Goal: Task Accomplishment & Management: Complete application form

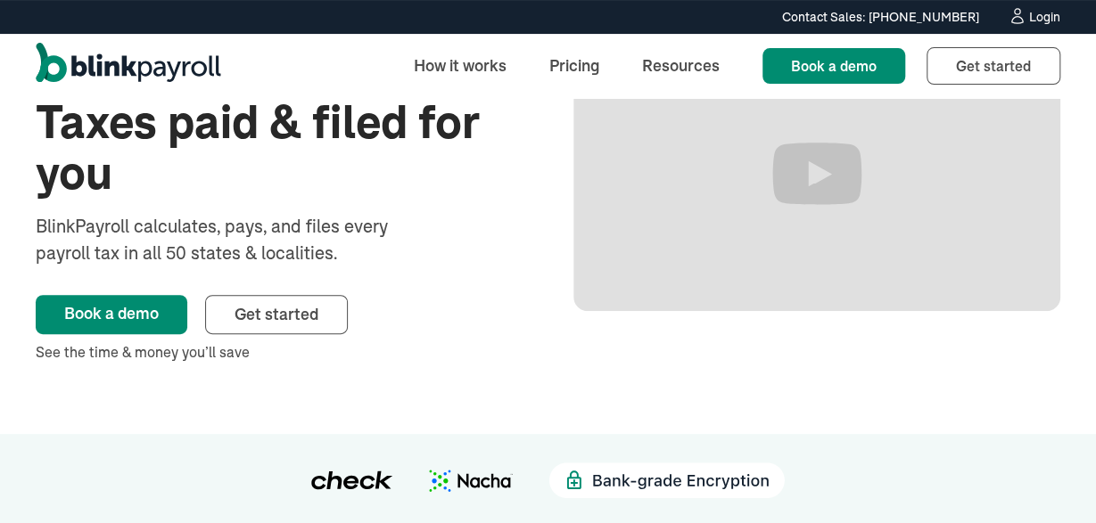
scroll to position [185, 0]
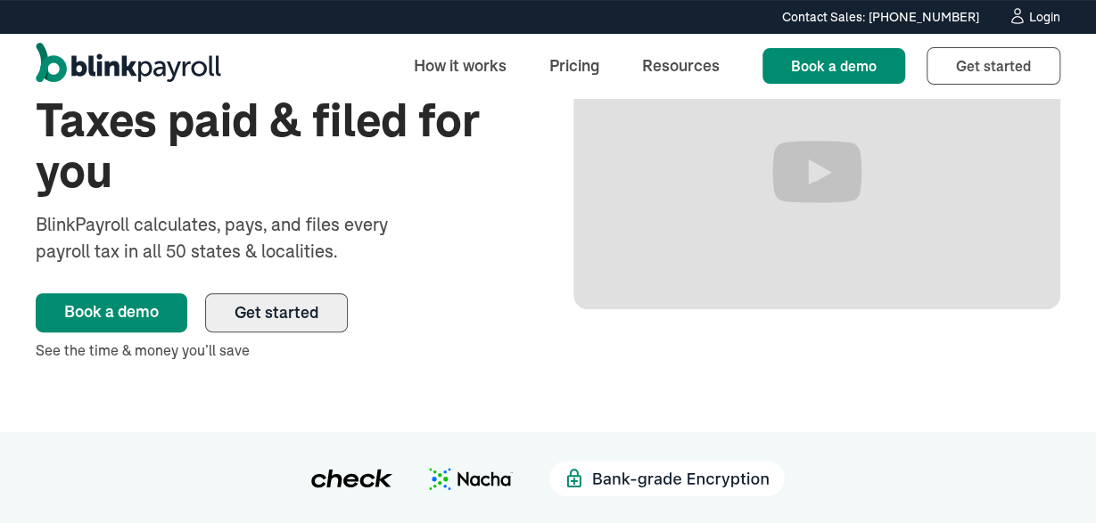
click at [284, 308] on span "Get started" at bounding box center [276, 312] width 84 height 21
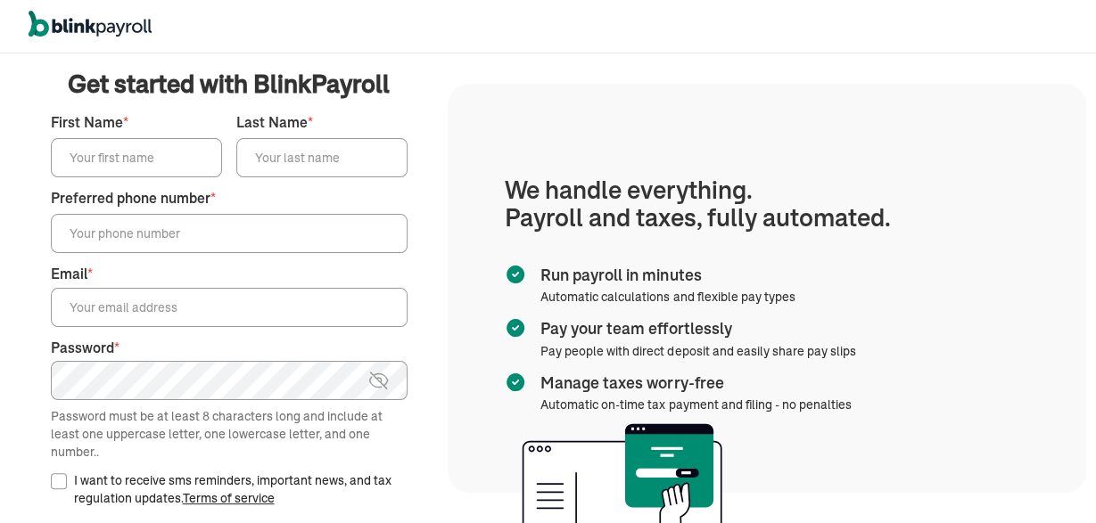
click at [136, 160] on input "First Name *" at bounding box center [136, 157] width 171 height 39
type input "[PERSON_NAME]"
click at [83, 227] on input "Preferred phone number *" at bounding box center [229, 233] width 357 height 39
type input "[PHONE_NUMBER]"
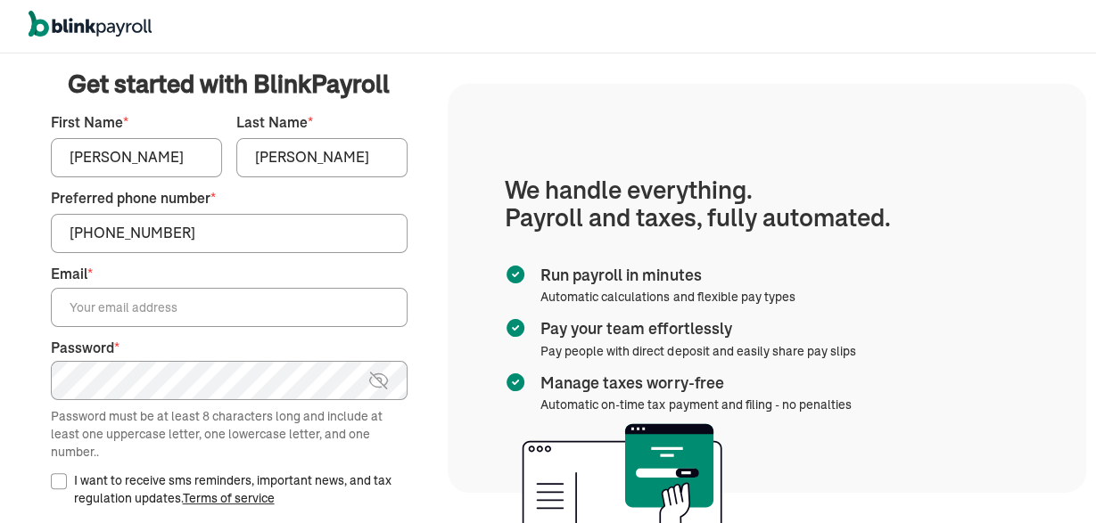
click at [76, 304] on input "Email *" at bounding box center [229, 307] width 357 height 39
click at [176, 167] on input "[PERSON_NAME]" at bounding box center [136, 157] width 171 height 39
type input "B"
type input "[PERSON_NAME]"
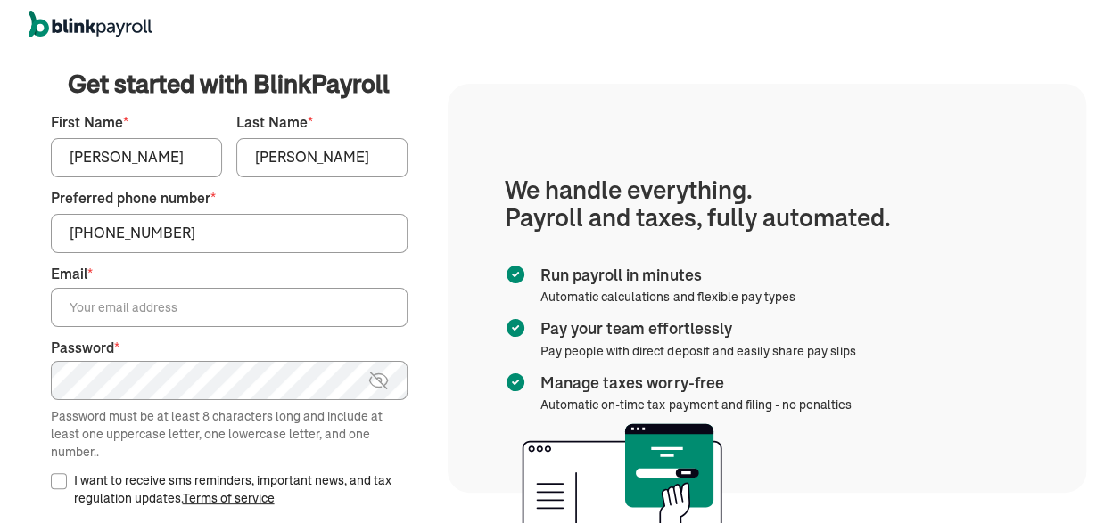
click at [179, 313] on input "Email *" at bounding box center [229, 307] width 357 height 39
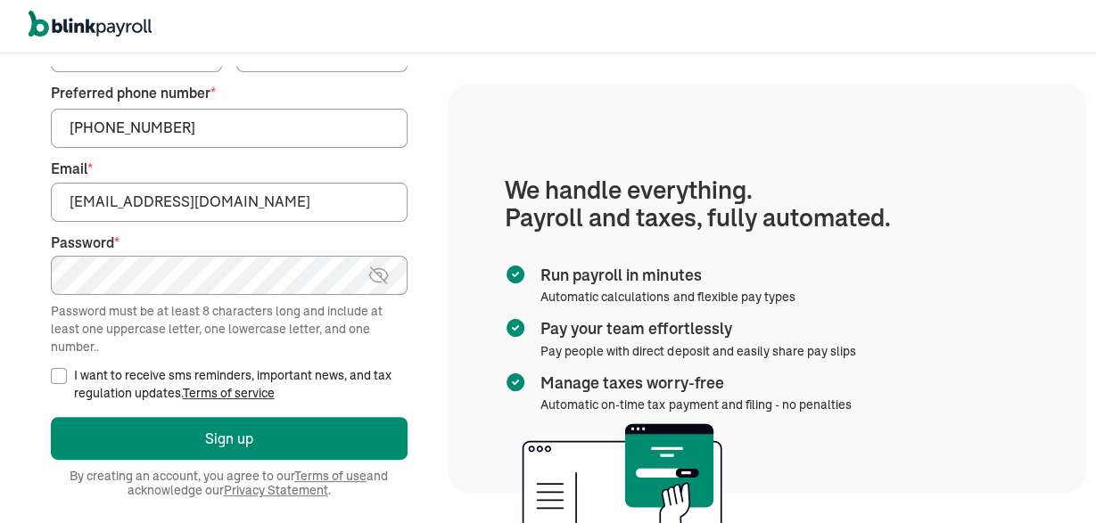
scroll to position [107, 0]
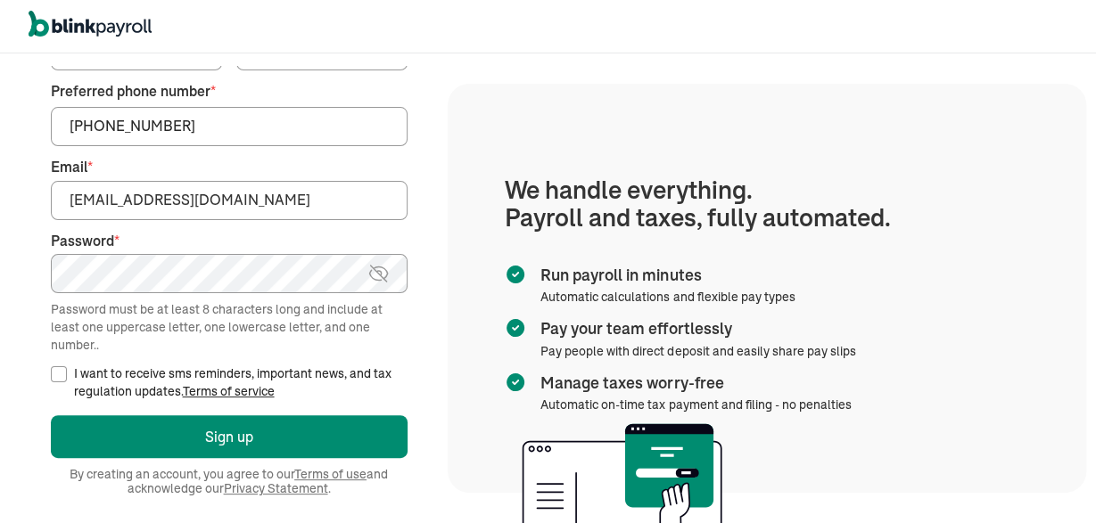
type input "[EMAIL_ADDRESS][DOMAIN_NAME]"
click at [368, 279] on img at bounding box center [378, 273] width 22 height 21
click at [55, 380] on input "I want to receive sms reminders, important news, and tax regulation updates. Te…" at bounding box center [59, 374] width 16 height 16
checkbox input "true"
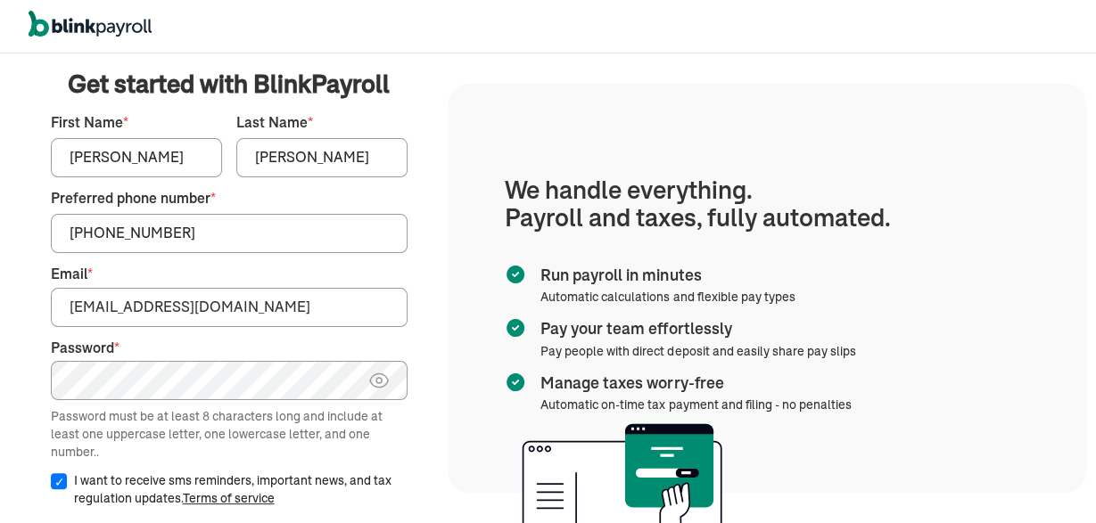
scroll to position [221, 0]
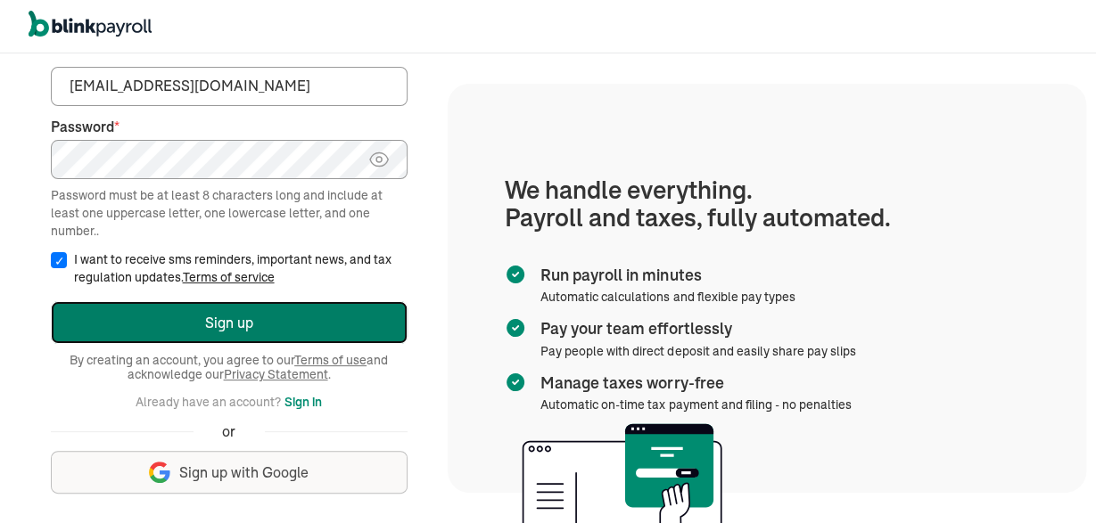
click at [249, 308] on button "Sign up" at bounding box center [229, 322] width 357 height 43
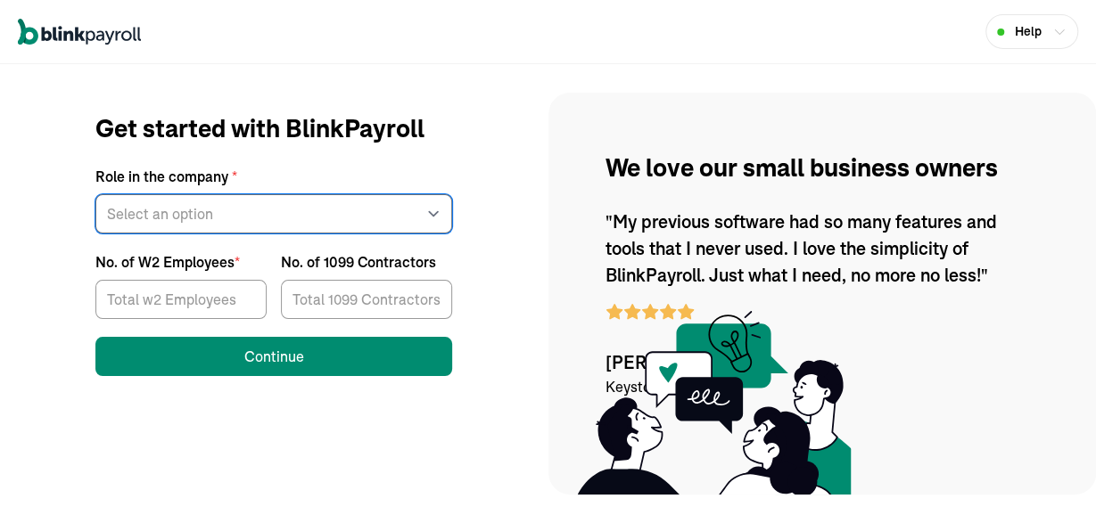
click at [95, 194] on select "Select an option Business owner HR CPA / Accountant Other" at bounding box center [273, 213] width 357 height 39
select select "owner"
click option "Business owner" at bounding box center [0, 0] width 0 height 0
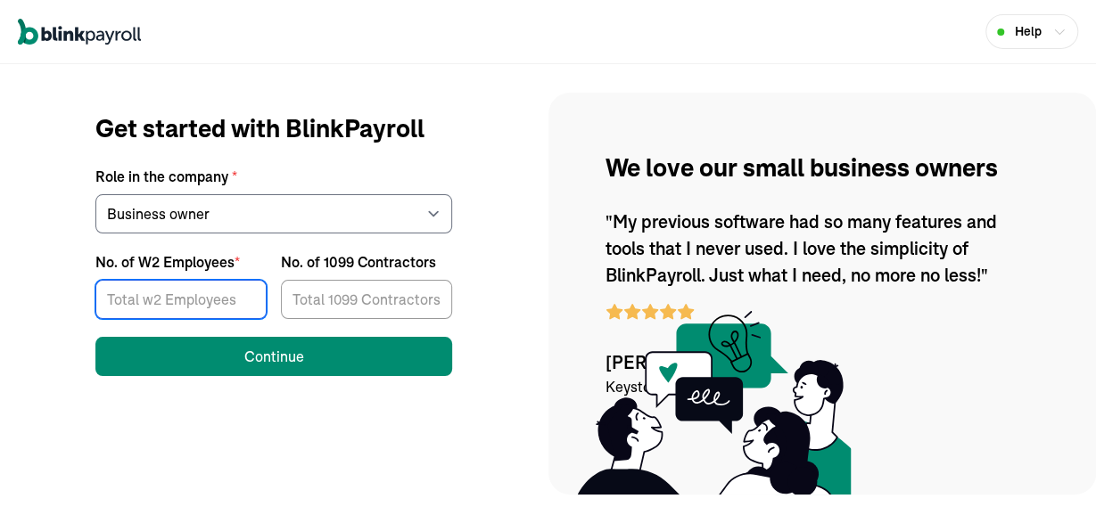
click at [195, 293] on input "No. of W2 Employees *" at bounding box center [180, 299] width 171 height 39
type input "5"
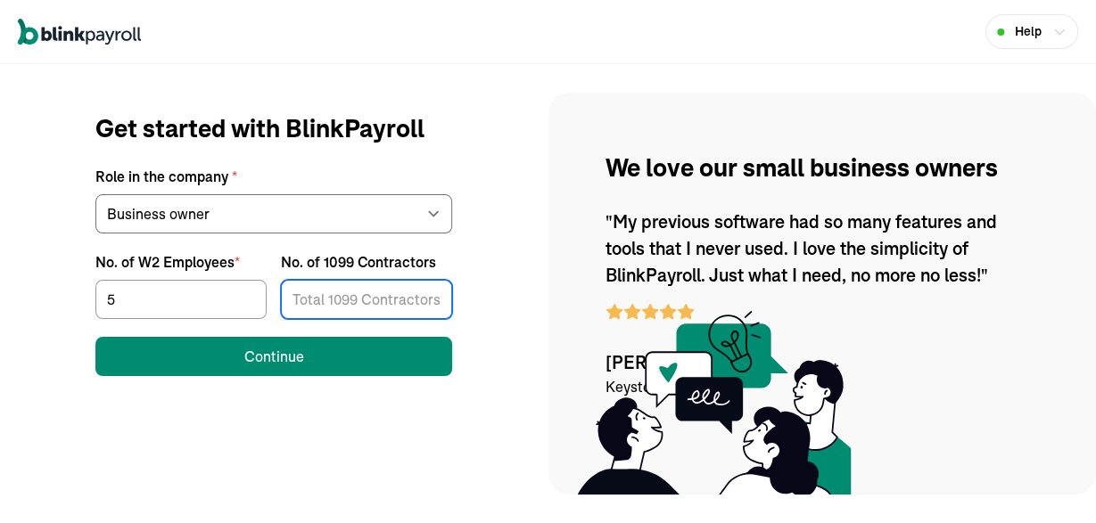
click at [316, 305] on input "No. of 1099 Contractors" at bounding box center [366, 299] width 171 height 39
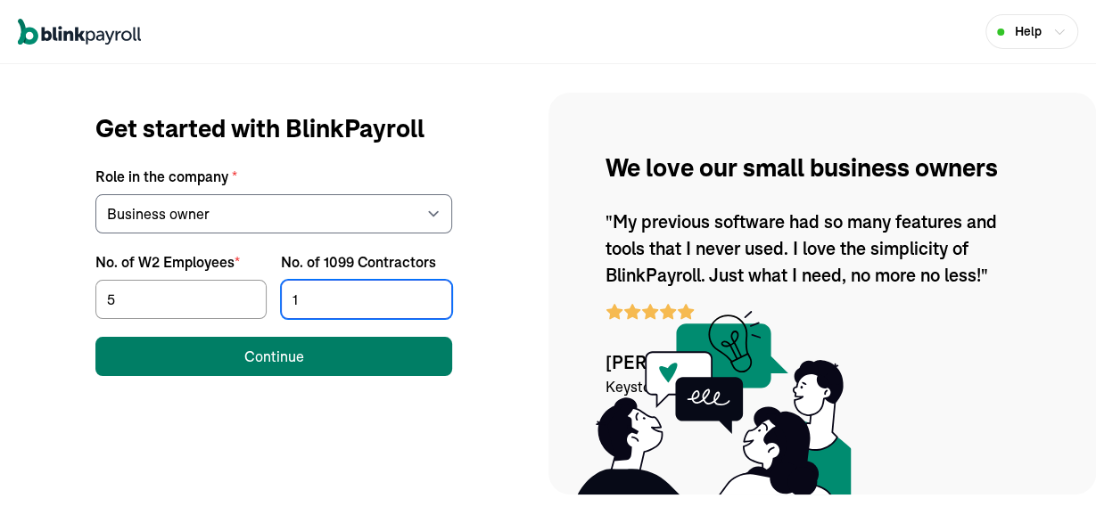
type input "1"
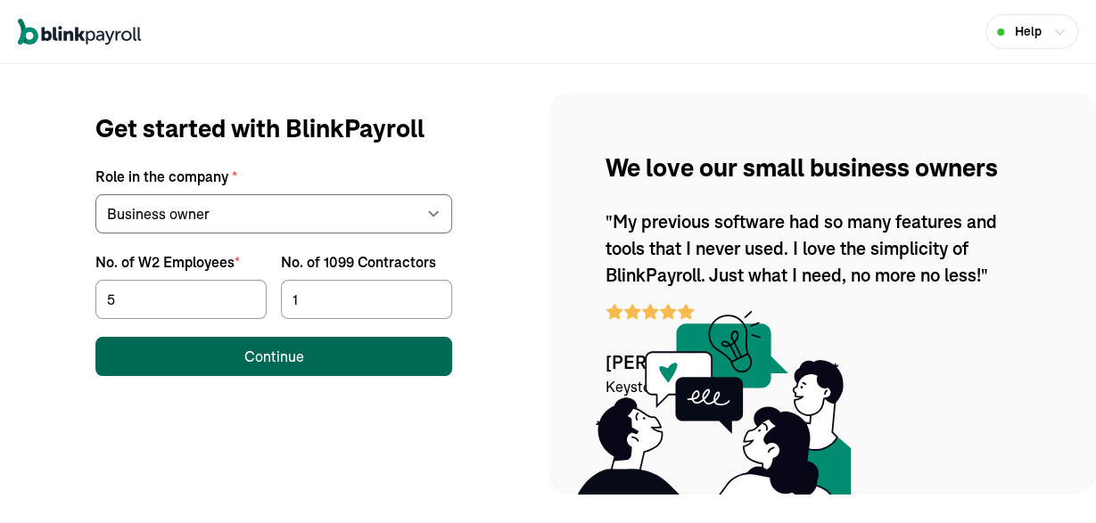
click at [286, 359] on div "Continue" at bounding box center [274, 356] width 60 height 21
